Goal: Information Seeking & Learning: Find contact information

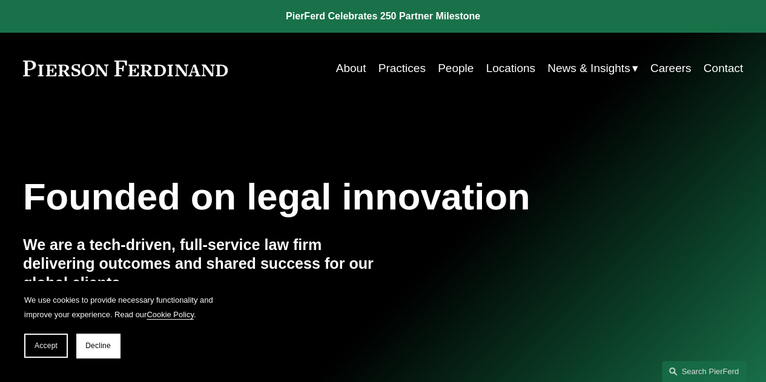
click at [495, 65] on link "Locations" at bounding box center [510, 68] width 49 height 23
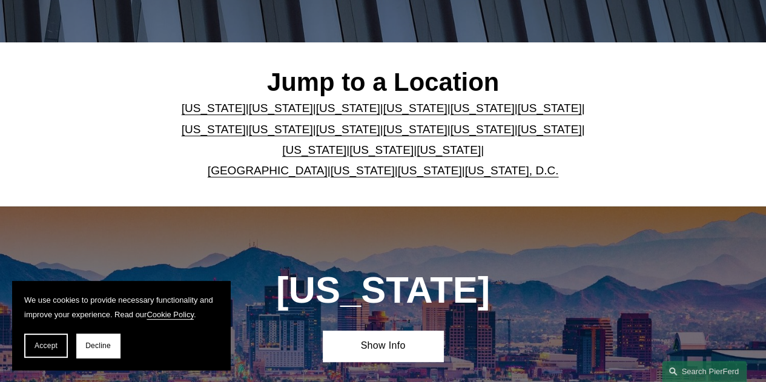
scroll to position [268, 0]
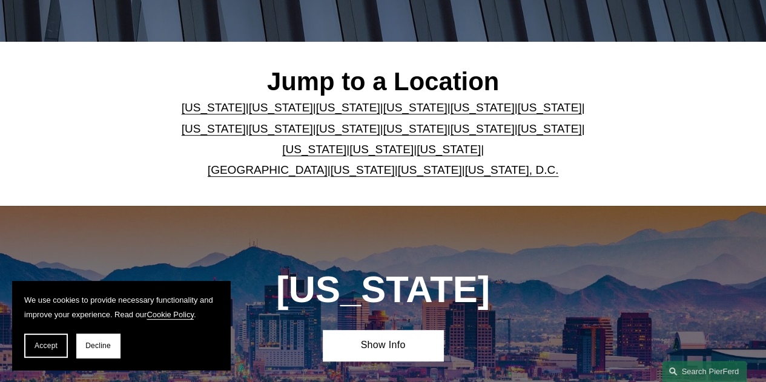
click at [264, 176] on link "United Kingdom" at bounding box center [268, 170] width 120 height 13
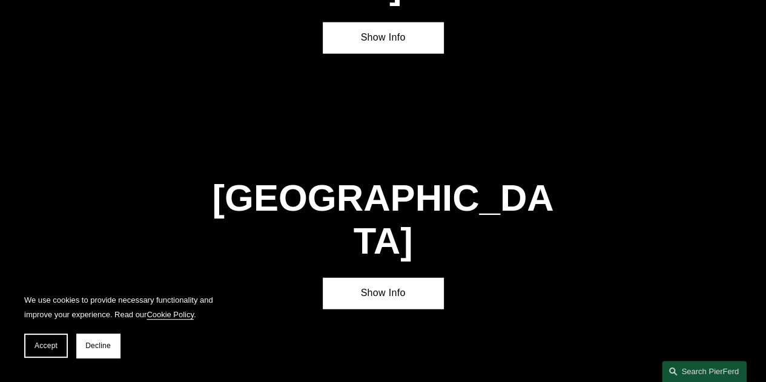
scroll to position [3767, 0]
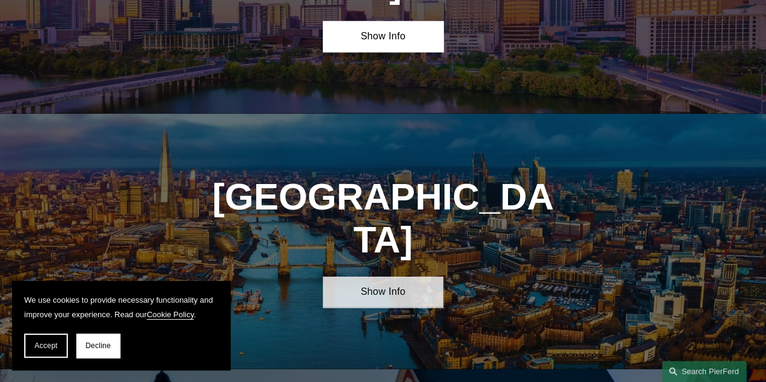
click at [369, 277] on link "Show Info" at bounding box center [383, 292] width 120 height 31
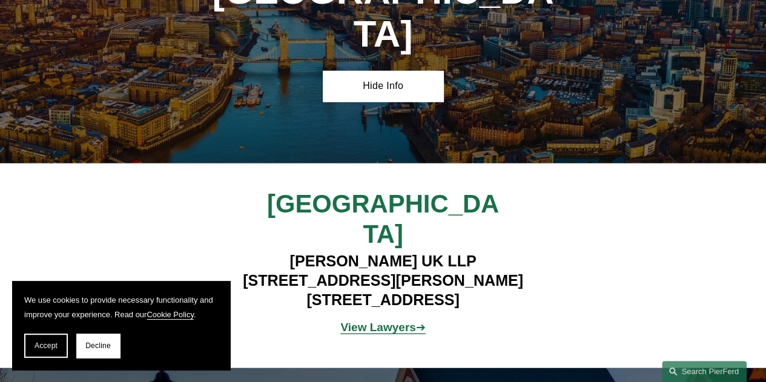
scroll to position [3975, 0]
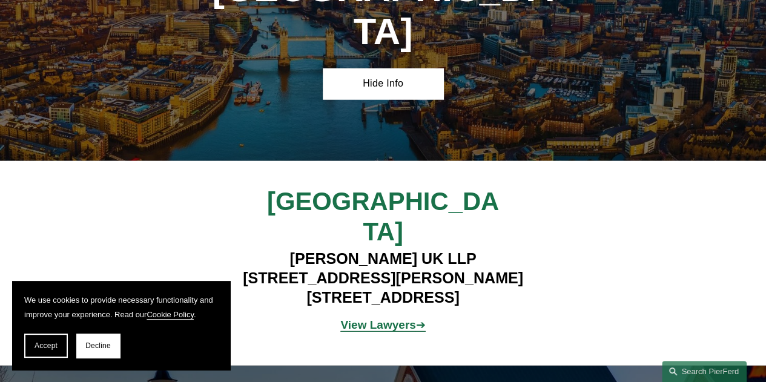
click at [396, 319] on strong "View Lawyers" at bounding box center [377, 325] width 75 height 13
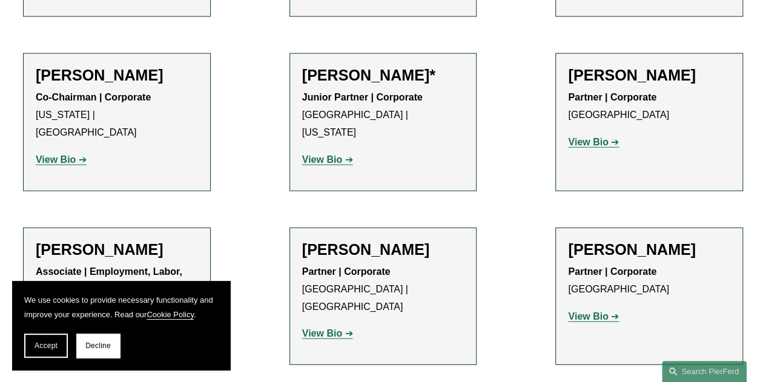
scroll to position [1415, 0]
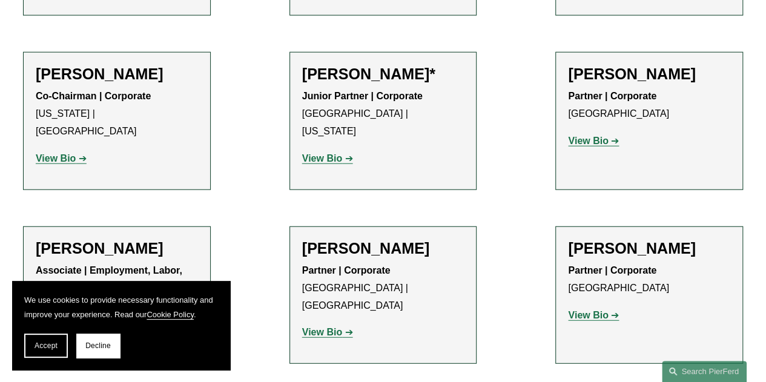
click at [60, 327] on strong "View Bio" at bounding box center [56, 332] width 40 height 10
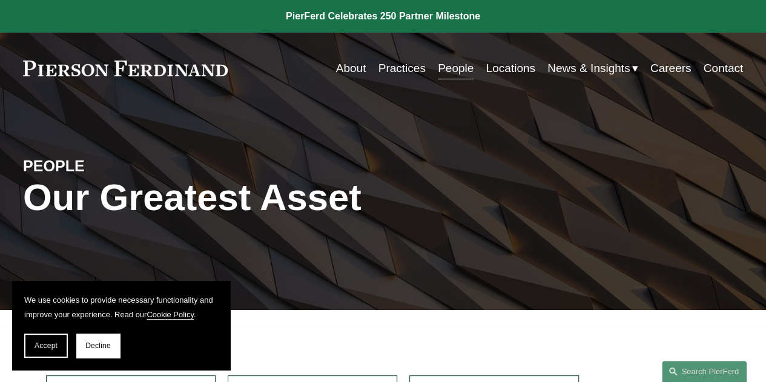
click at [460, 70] on link "People" at bounding box center [456, 68] width 36 height 23
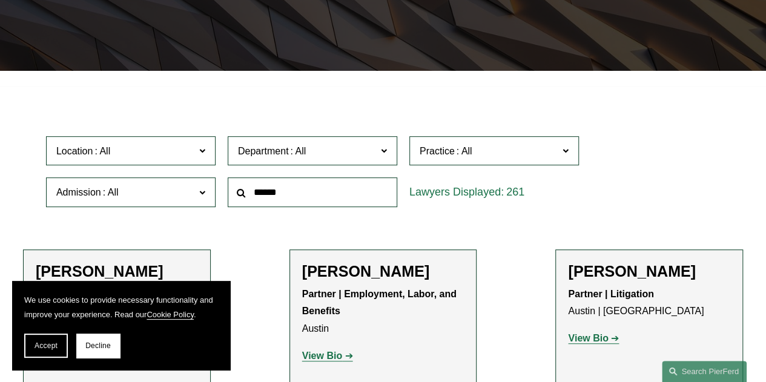
scroll to position [274, 0]
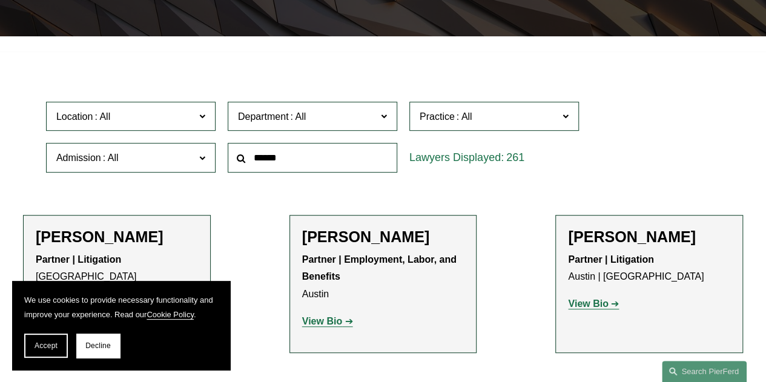
click at [158, 122] on span "Location" at bounding box center [125, 116] width 139 height 16
click at [0, 0] on link "[GEOGRAPHIC_DATA]" at bounding box center [0, 0] width 0 height 0
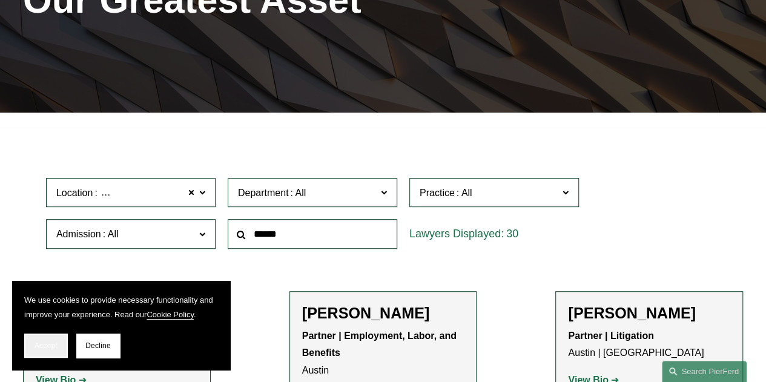
scroll to position [184, 0]
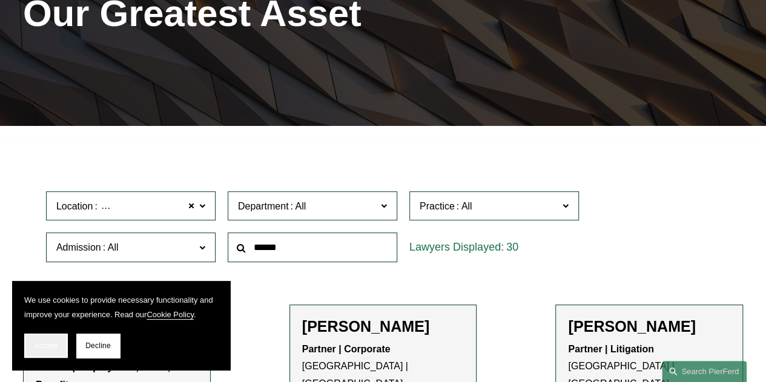
click at [47, 351] on button "Accept" at bounding box center [46, 346] width 44 height 24
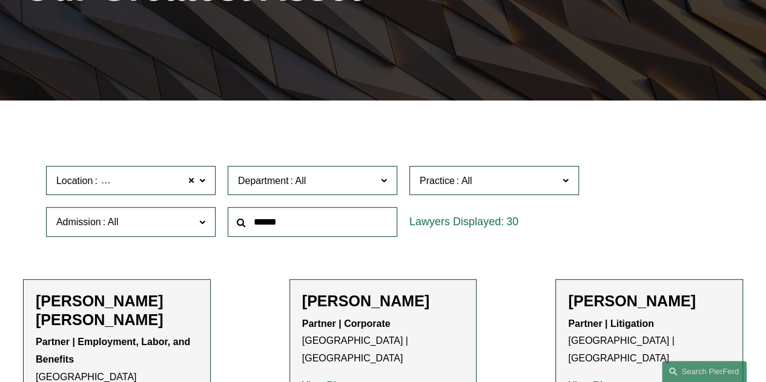
scroll to position [185, 0]
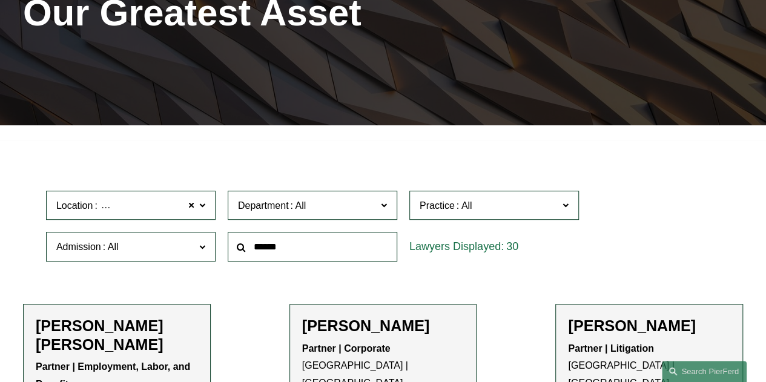
click at [335, 214] on span "Department" at bounding box center [307, 205] width 139 height 16
click at [0, 0] on link "Employment, Labor, and Benefits" at bounding box center [0, 0] width 0 height 0
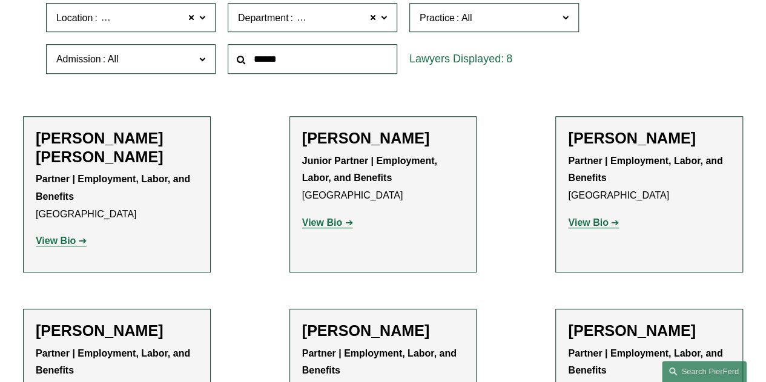
scroll to position [372, 0]
click at [326, 226] on strong "View Bio" at bounding box center [322, 223] width 40 height 10
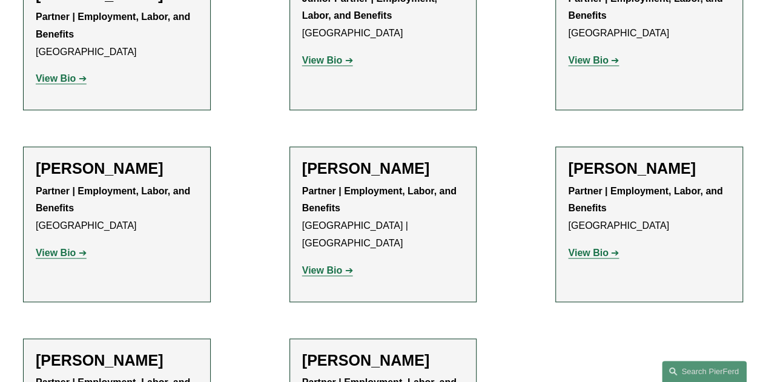
scroll to position [535, 0]
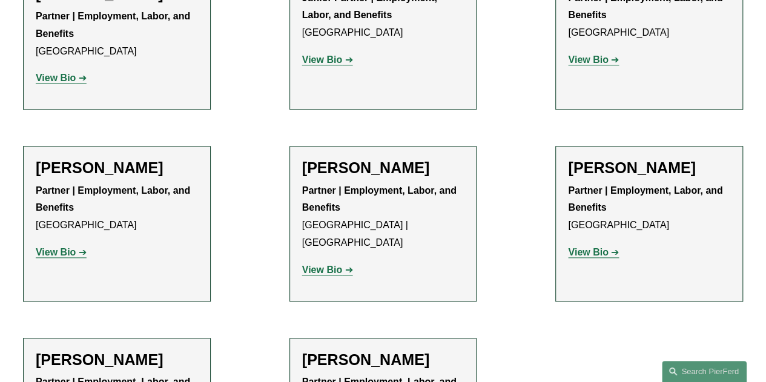
click at [62, 257] on strong "View Bio" at bounding box center [56, 252] width 40 height 10
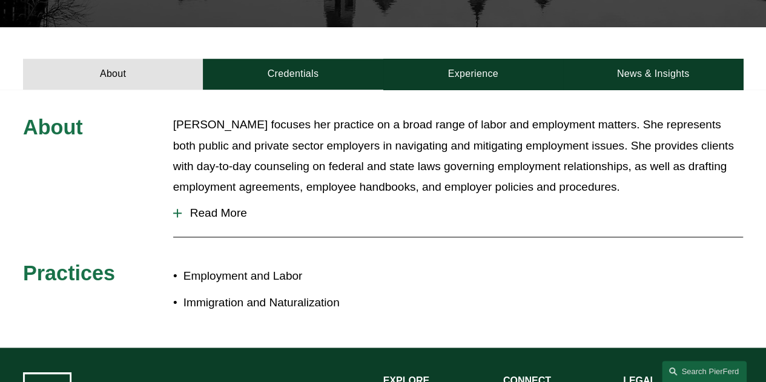
scroll to position [396, 0]
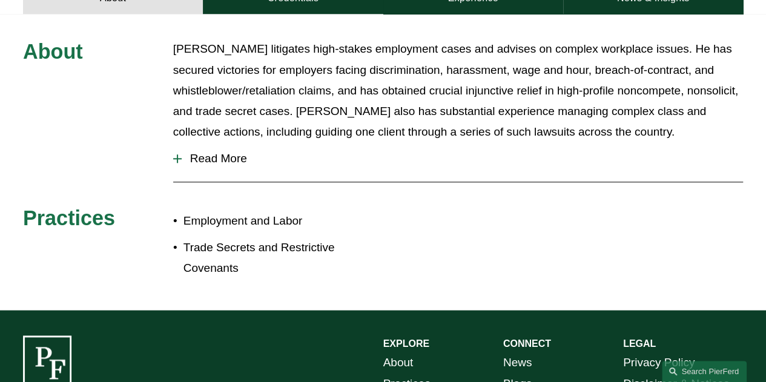
scroll to position [479, 0]
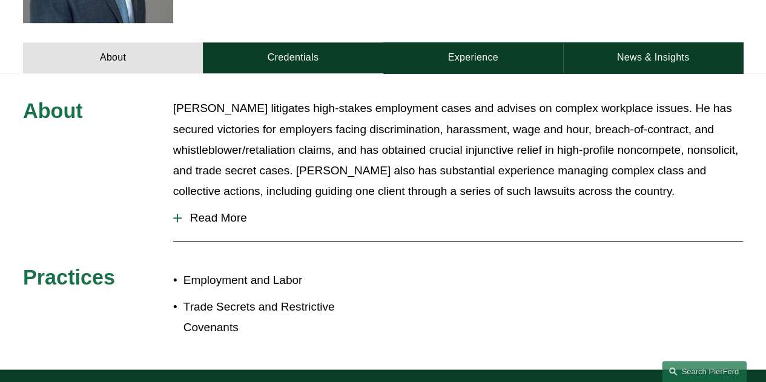
click at [217, 211] on span "Read More" at bounding box center [462, 217] width 561 height 13
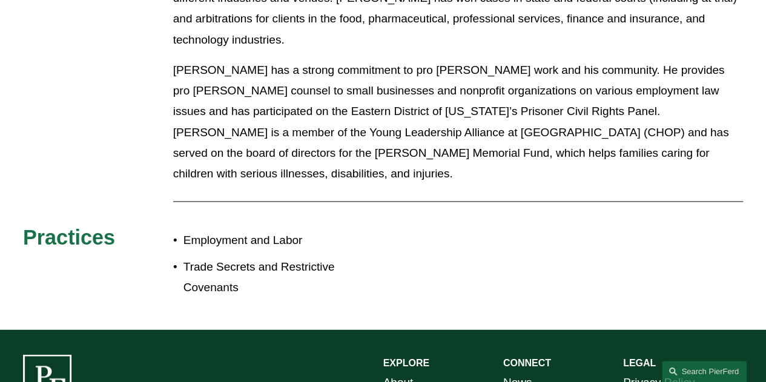
scroll to position [899, 0]
